Goal: Transaction & Acquisition: Obtain resource

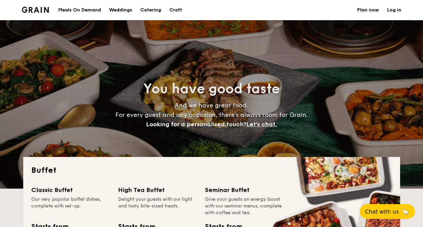
select select
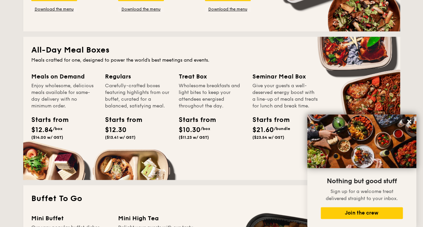
scroll to position [270, 0]
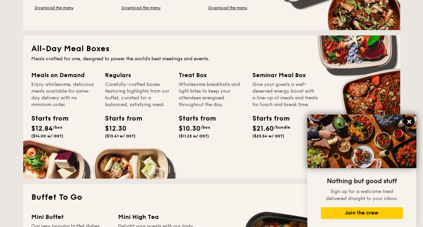
click at [409, 122] on icon at bounding box center [410, 122] width 4 height 4
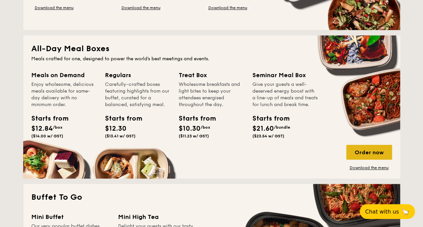
click at [370, 153] on div "Order now" at bounding box center [370, 152] width 46 height 15
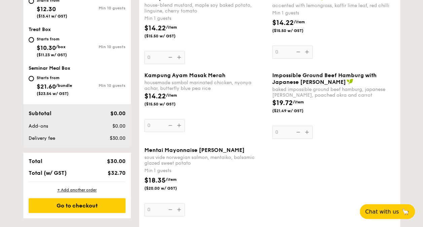
scroll to position [314, 0]
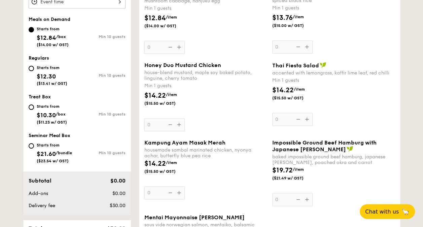
select select
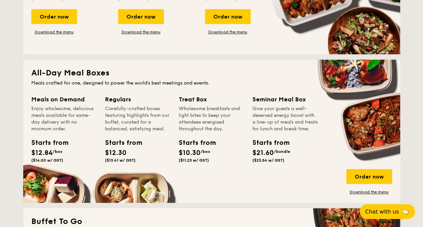
scroll to position [246, 0]
click at [361, 192] on link "Download the menu" at bounding box center [370, 191] width 46 height 5
